Goal: Information Seeking & Learning: Learn about a topic

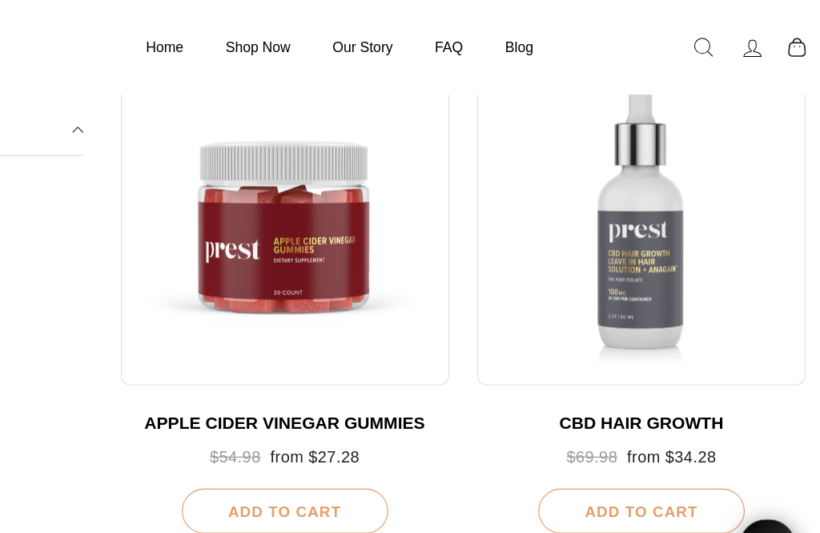
scroll to position [1065, 0]
click at [546, 244] on div at bounding box center [668, 189] width 280 height 280
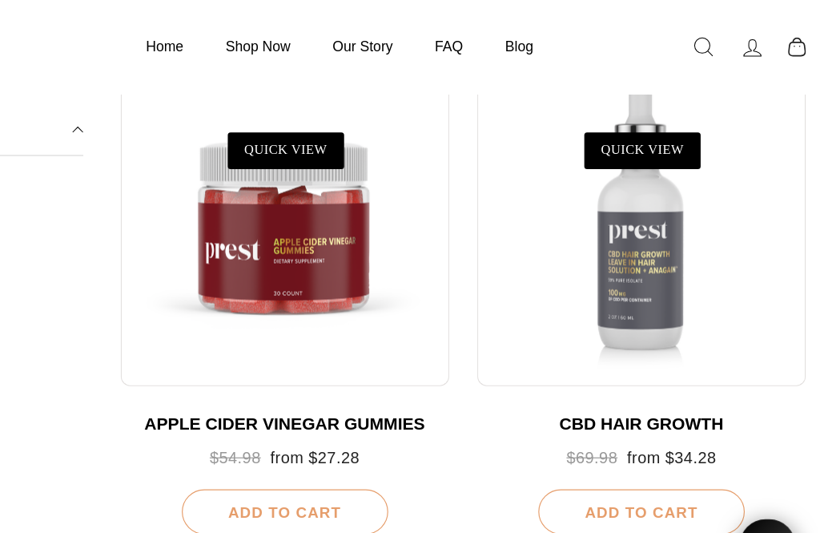
click at [570, 236] on div at bounding box center [668, 189] width 280 height 280
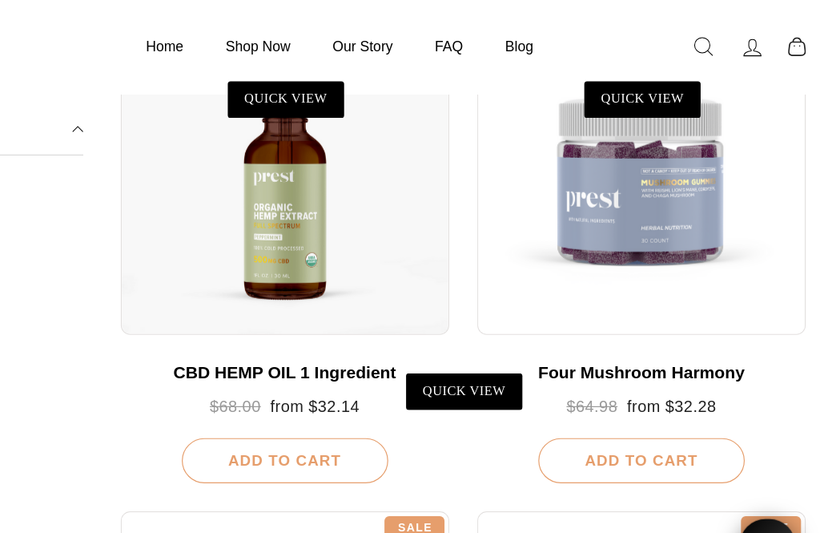
scroll to position [223, 0]
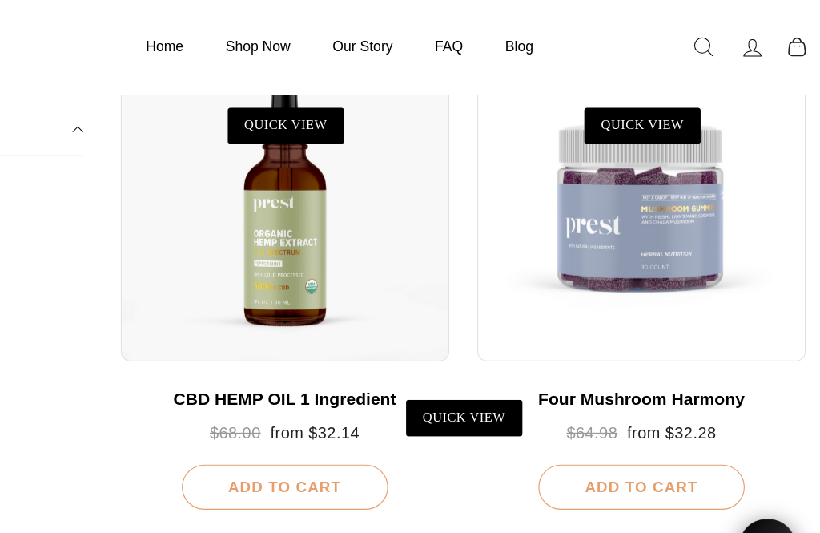
click at [250, 240] on div at bounding box center [363, 167] width 280 height 280
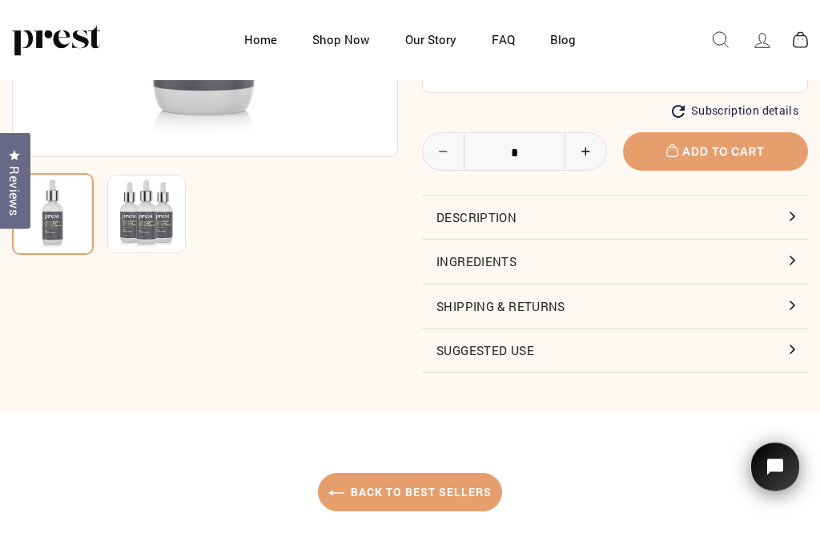
scroll to position [298, 0]
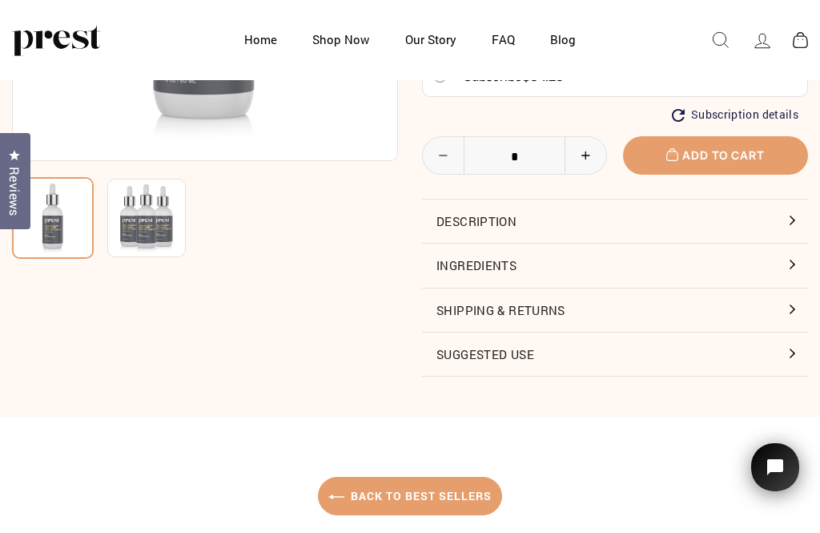
click at [612, 218] on button "Description" at bounding box center [615, 220] width 386 height 43
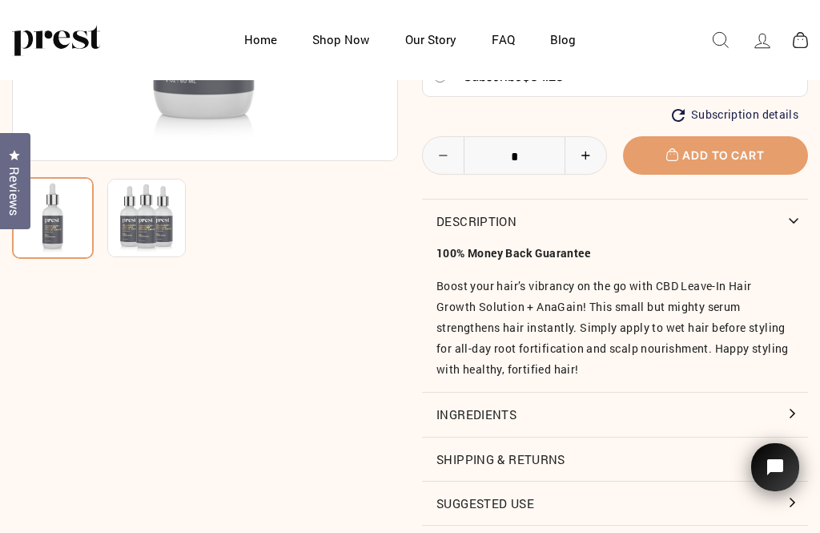
click at [584, 405] on button "Ingredients" at bounding box center [615, 414] width 386 height 43
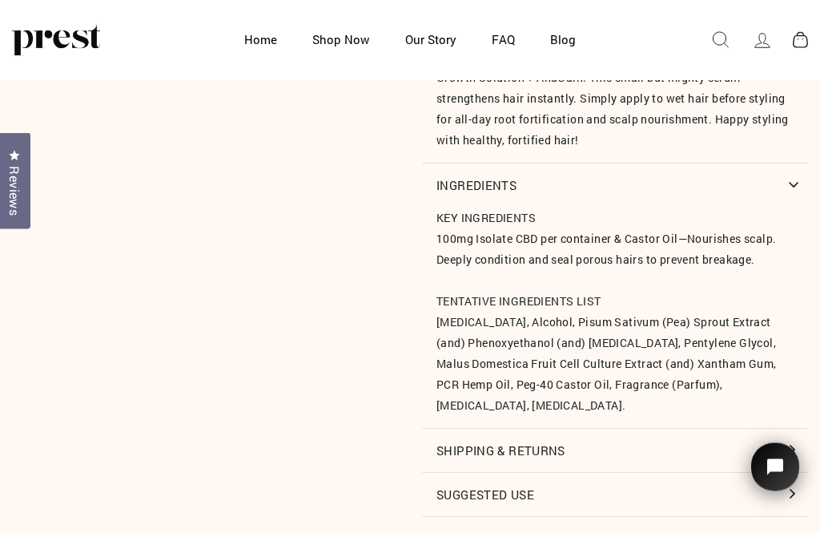
scroll to position [529, 0]
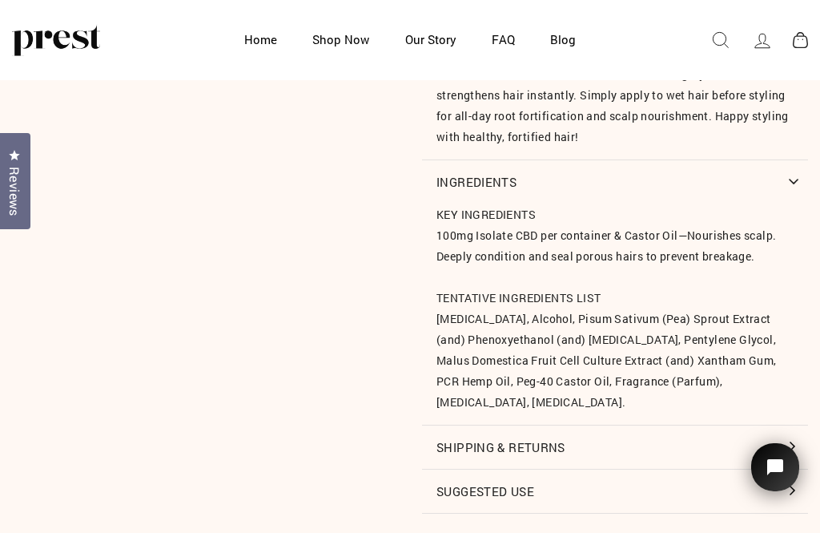
click at [564, 481] on button "Suggested Use" at bounding box center [615, 490] width 386 height 43
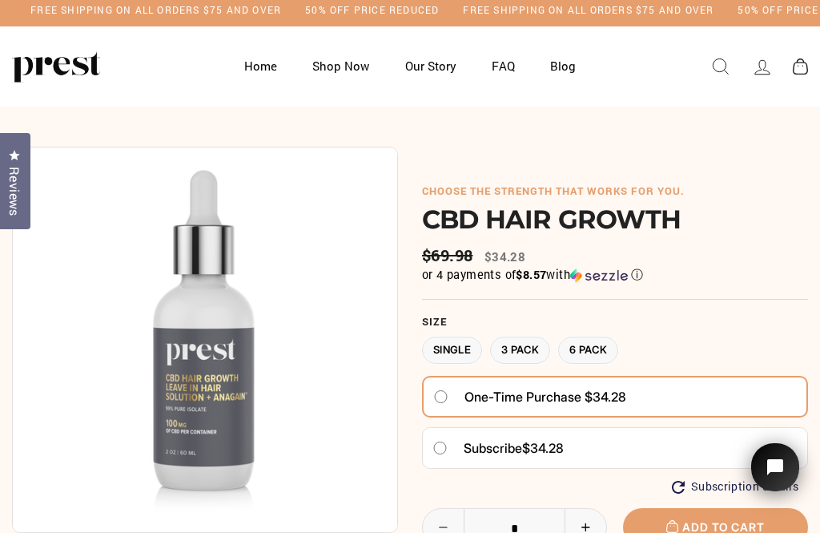
scroll to position [0, 0]
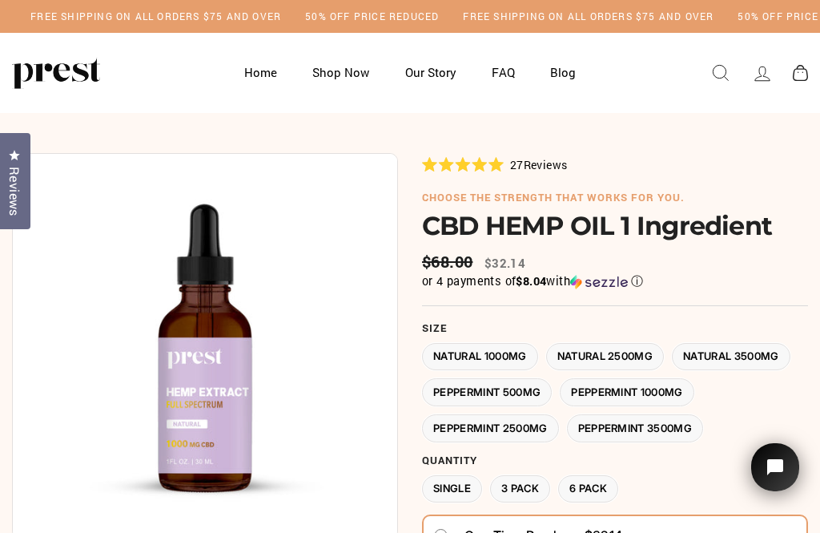
click at [755, 355] on label "Natural 3500MG" at bounding box center [731, 357] width 119 height 28
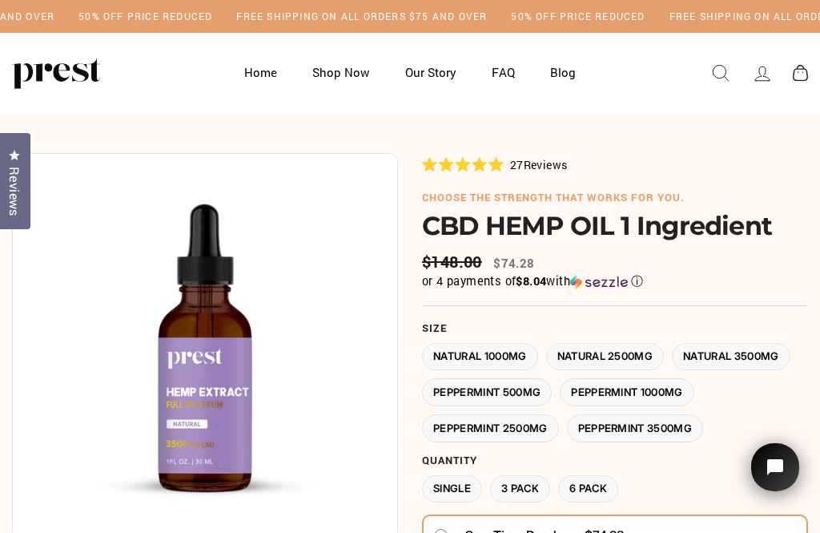
click at [214, 401] on img at bounding box center [205, 346] width 386 height 386
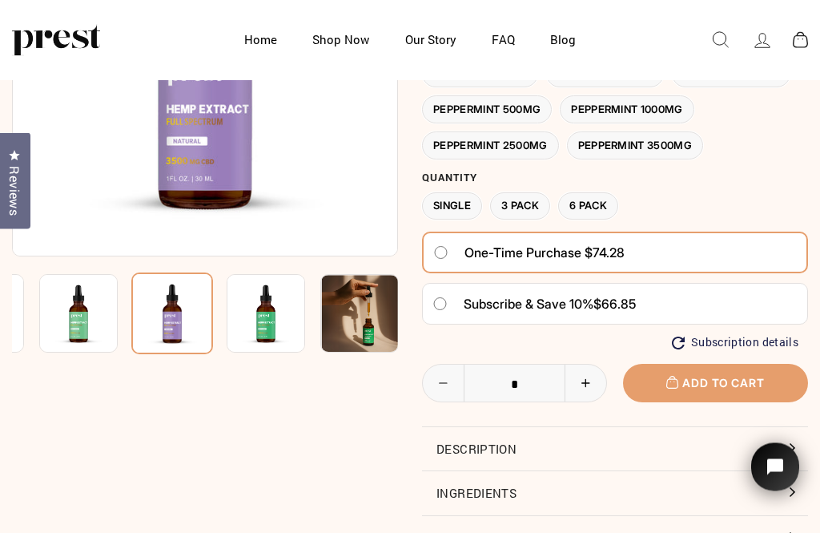
scroll to position [205, 0]
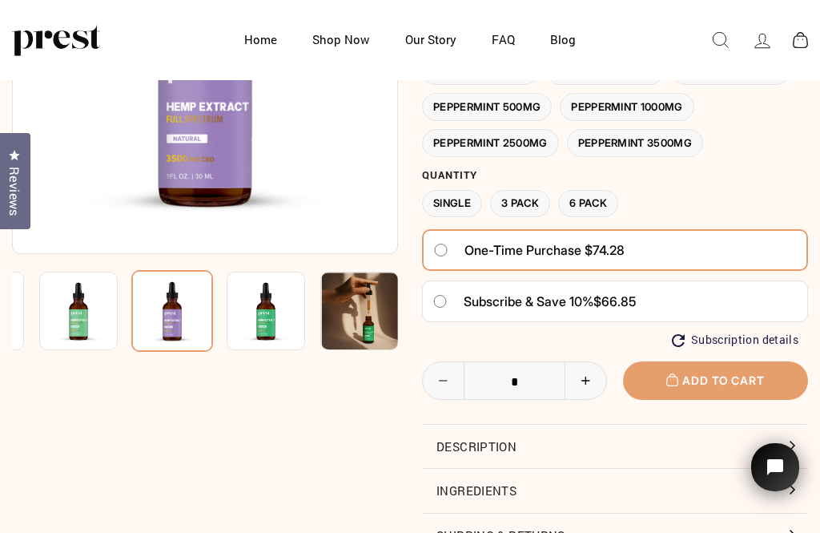
click at [550, 472] on button "Ingredients" at bounding box center [615, 490] width 386 height 43
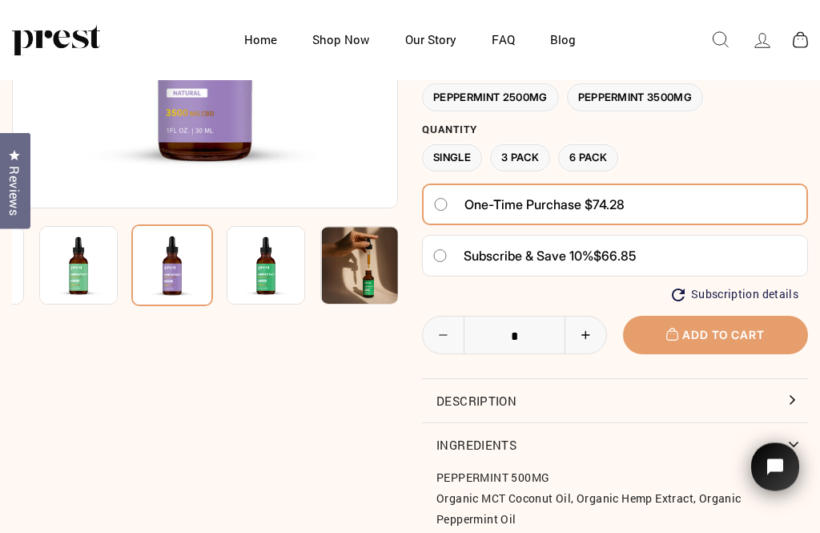
scroll to position [251, 0]
click at [787, 397] on button "Description" at bounding box center [615, 400] width 386 height 43
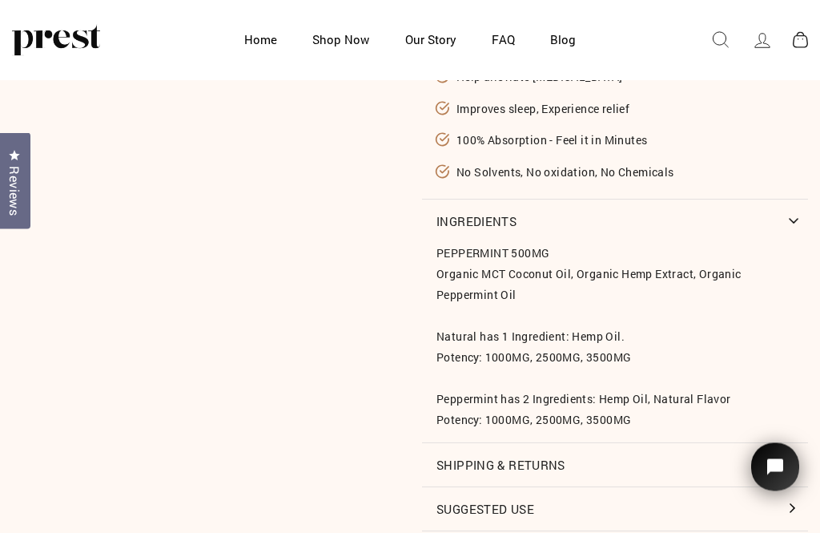
scroll to position [698, 0]
click at [597, 513] on button "Suggested Use" at bounding box center [615, 507] width 386 height 43
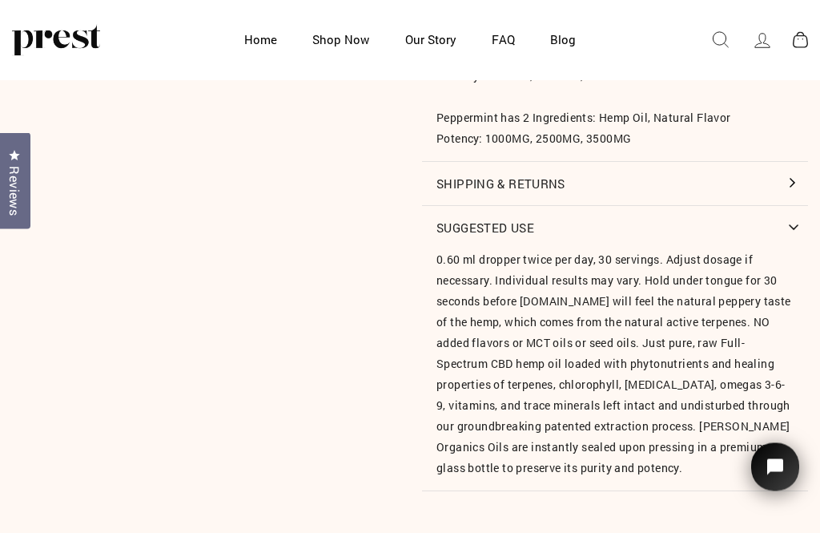
scroll to position [984, 0]
